Goal: Transaction & Acquisition: Book appointment/travel/reservation

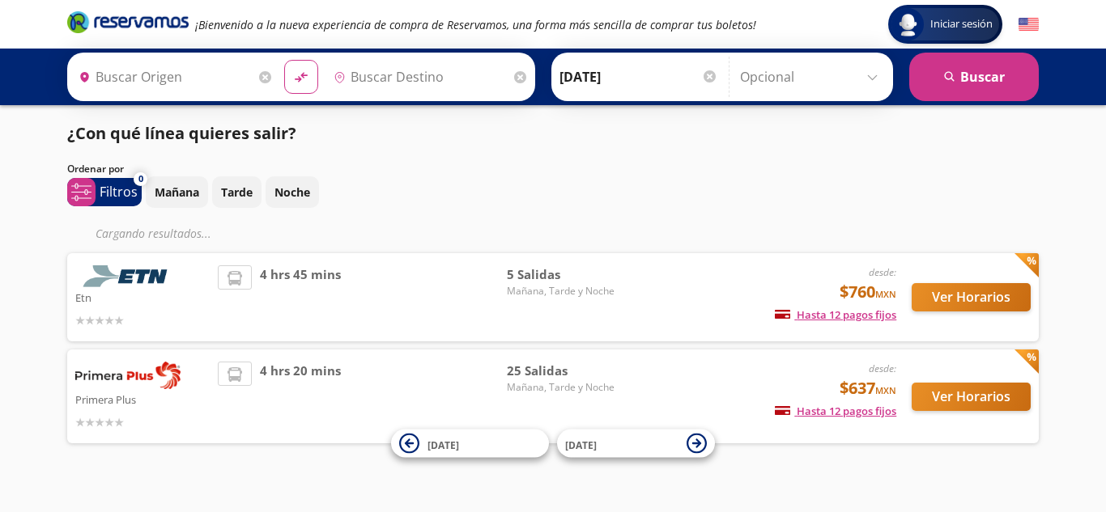
type input "[GEOGRAPHIC_DATA], [GEOGRAPHIC_DATA]"
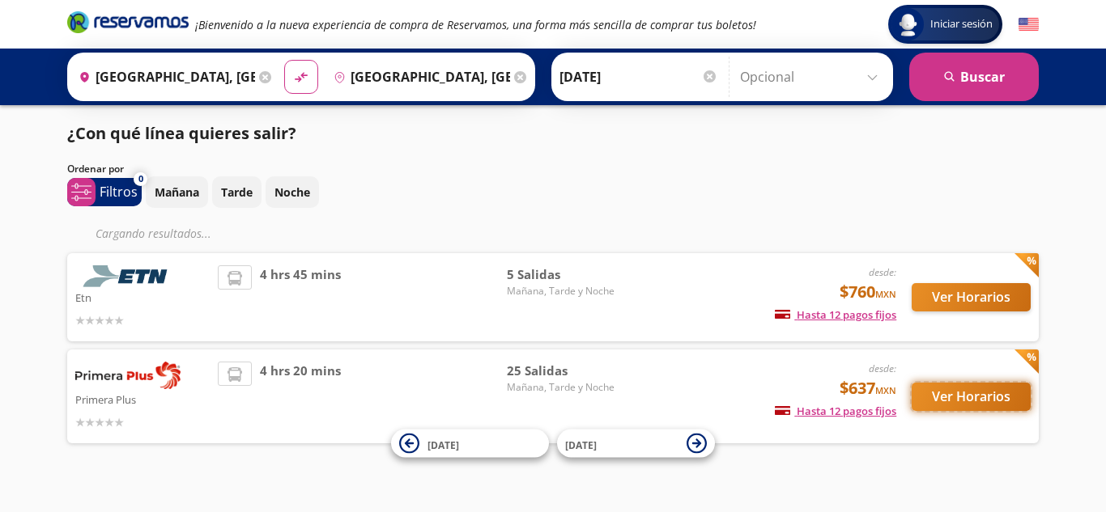
click at [995, 402] on button "Ver Horarios" at bounding box center [971, 397] width 119 height 28
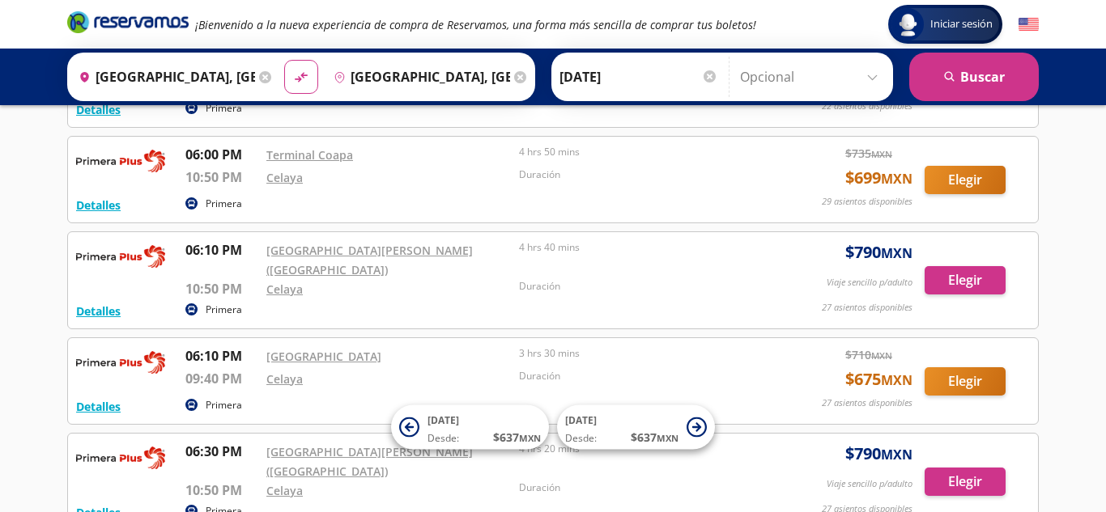
scroll to position [1916, 0]
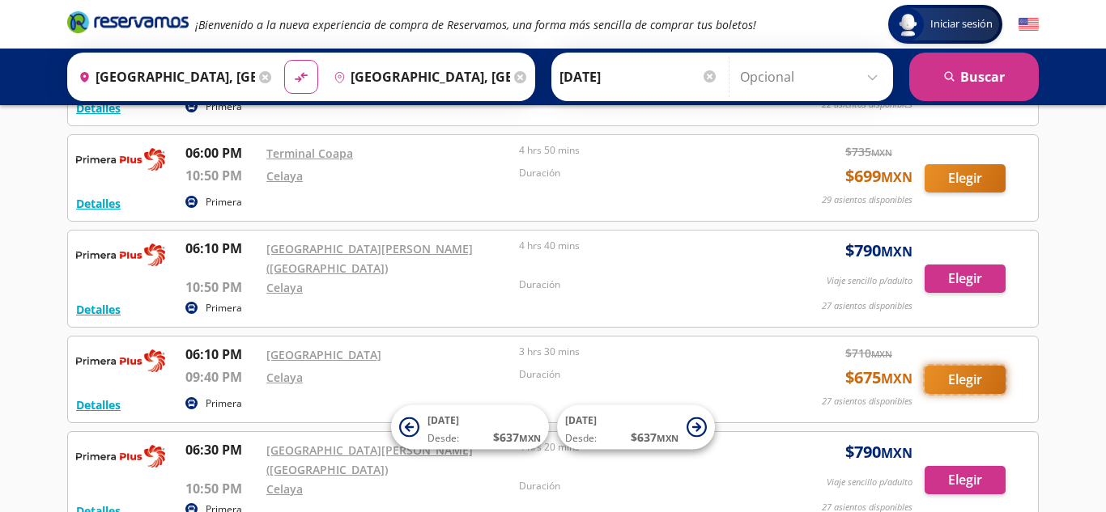
click at [950, 366] on button "Elegir" at bounding box center [964, 380] width 81 height 28
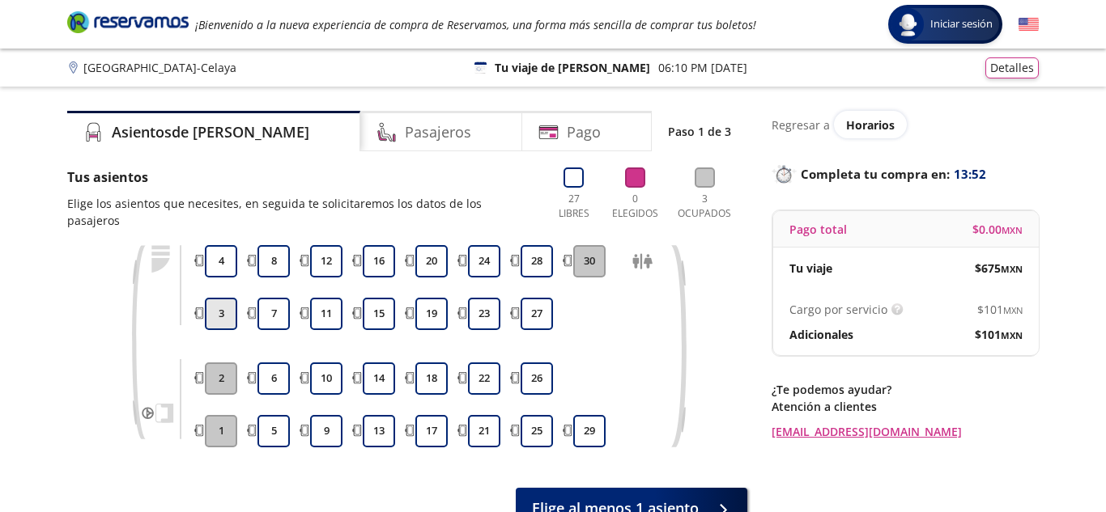
click at [228, 298] on button "3" at bounding box center [221, 314] width 32 height 32
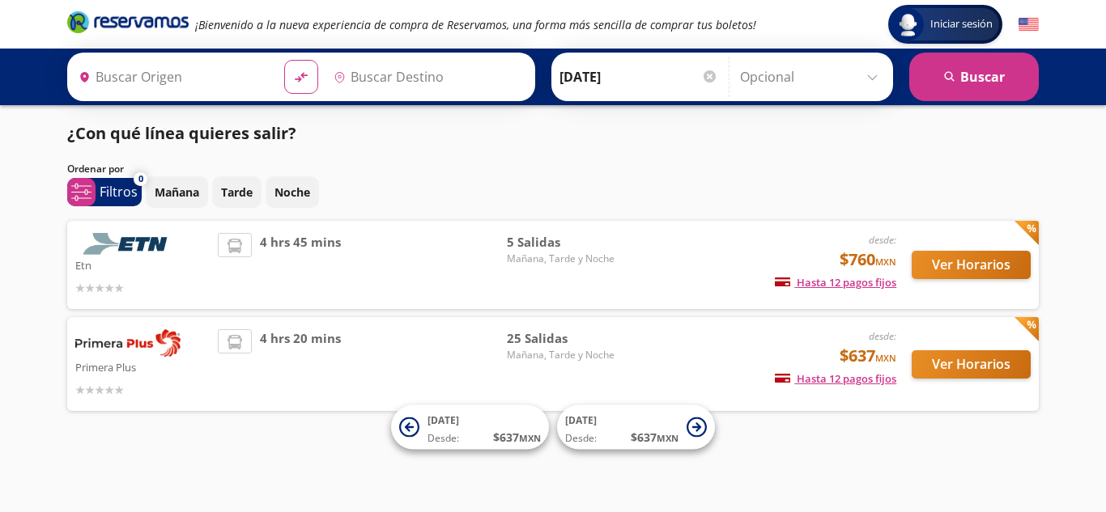
type input "[GEOGRAPHIC_DATA], [GEOGRAPHIC_DATA]"
